Goal: Find specific page/section

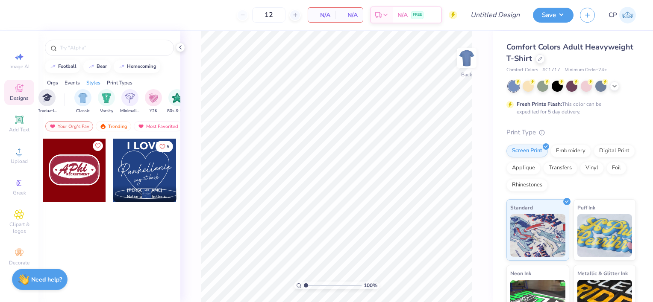
scroll to position [0, 517]
click at [146, 96] on img "filter for 60s & 70s" at bounding box center [147, 97] width 9 height 10
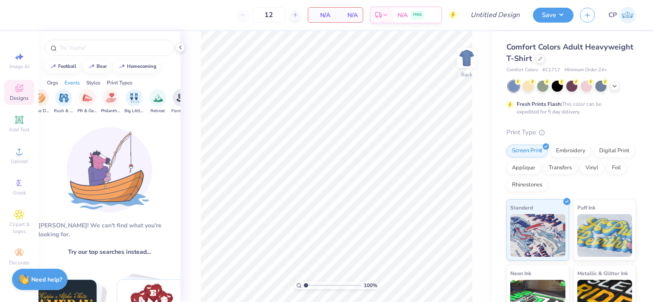
scroll to position [0, 0]
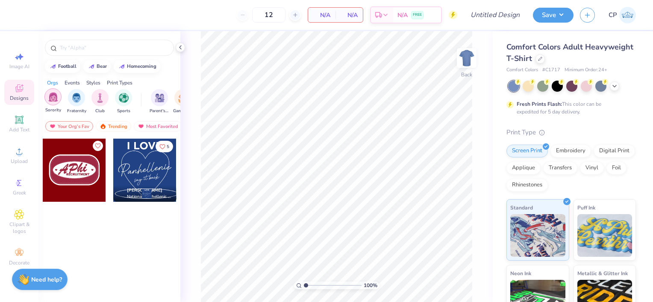
click at [55, 100] on img "filter for Sorority" at bounding box center [53, 97] width 10 height 10
click at [58, 91] on div "filter for Sorority" at bounding box center [60, 91] width 8 height 8
click at [74, 98] on img "filter for Fraternity" at bounding box center [76, 97] width 9 height 10
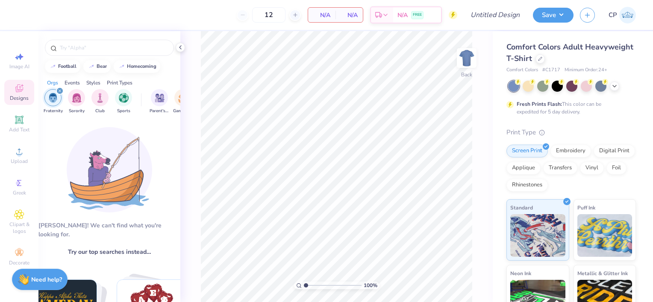
click at [60, 91] on icon "filter for Fraternity" at bounding box center [59, 90] width 3 height 3
